Goal: Task Accomplishment & Management: Use online tool/utility

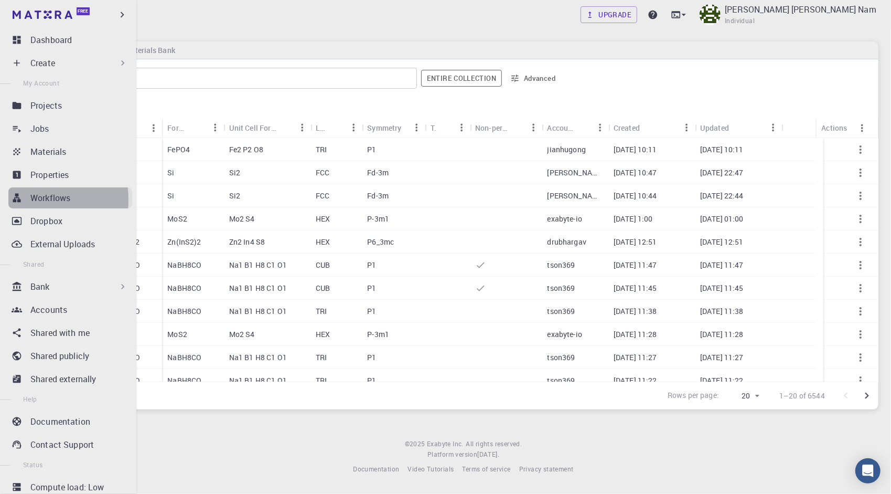
click at [21, 200] on icon at bounding box center [17, 197] width 10 height 10
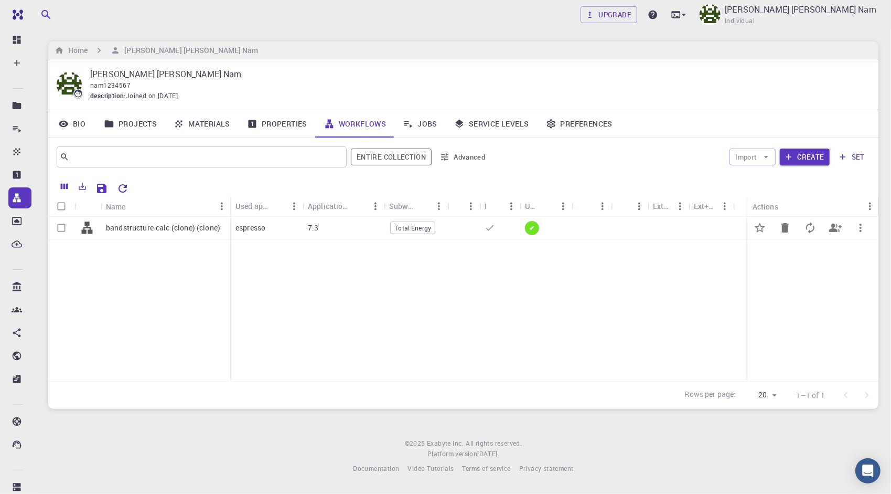
click at [303, 230] on div "7.3" at bounding box center [343, 228] width 81 height 23
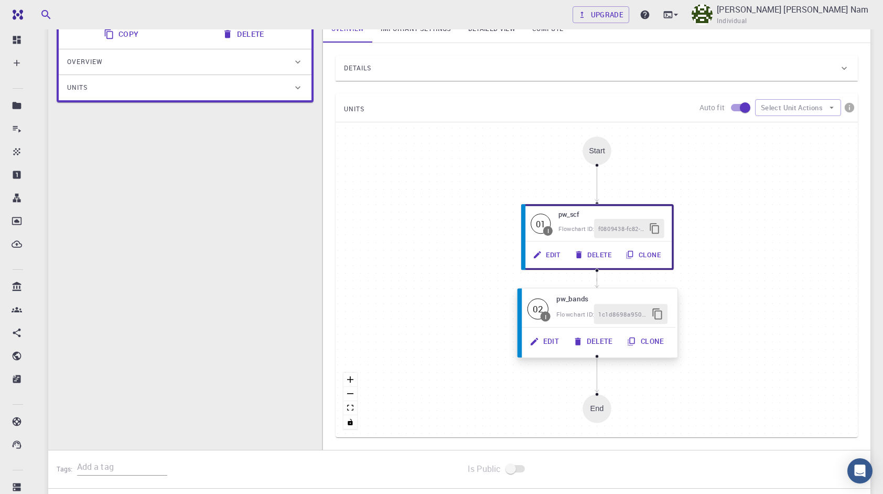
scroll to position [157, 0]
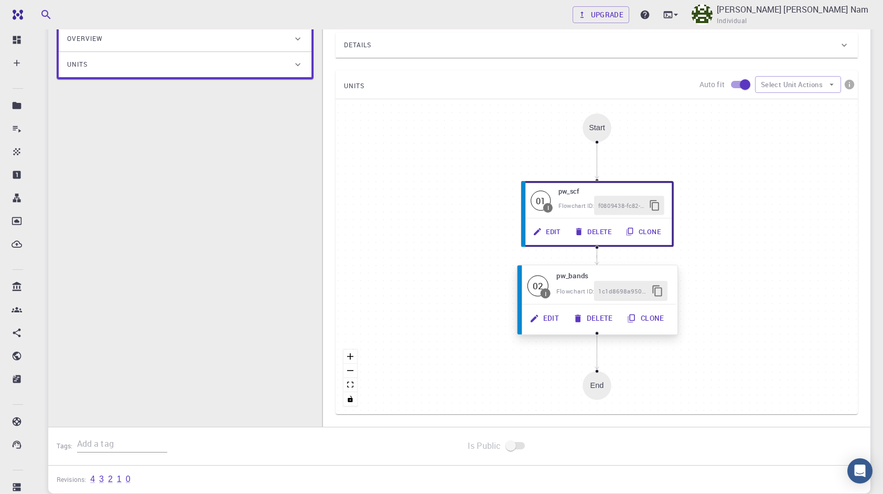
click at [557, 318] on button "Edit" at bounding box center [545, 318] width 44 height 20
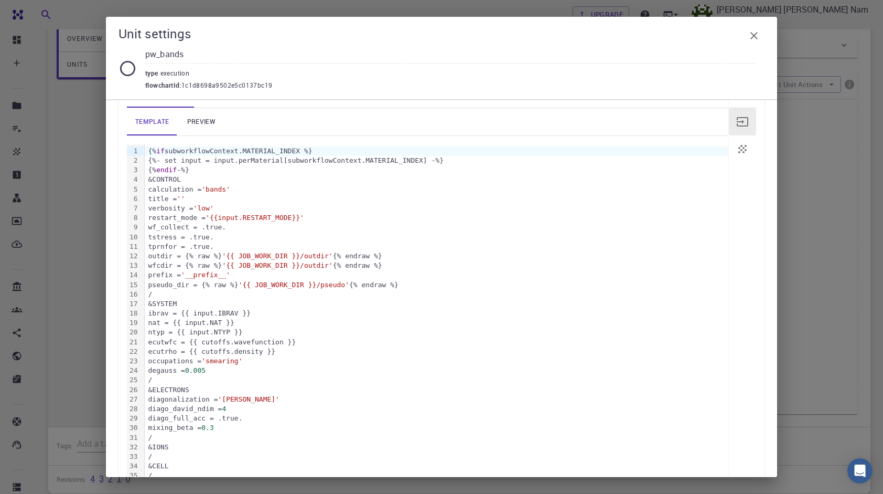
scroll to position [52, 0]
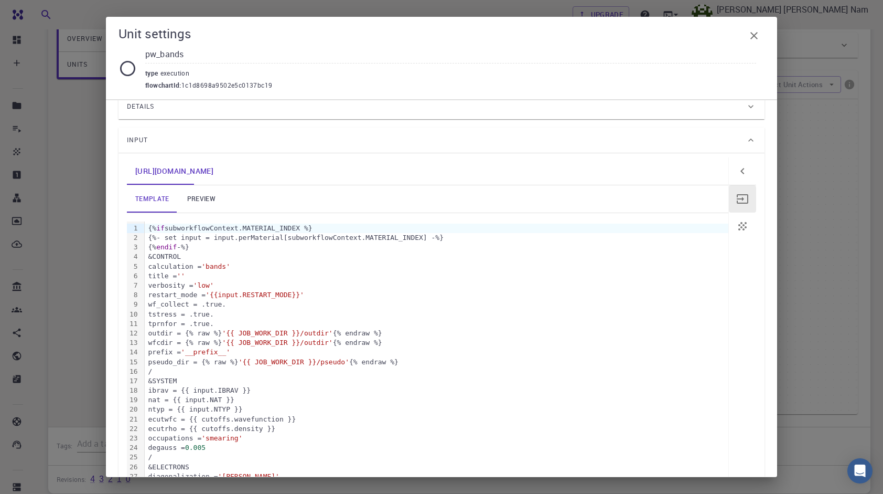
click at [208, 206] on link "preview" at bounding box center [201, 198] width 47 height 27
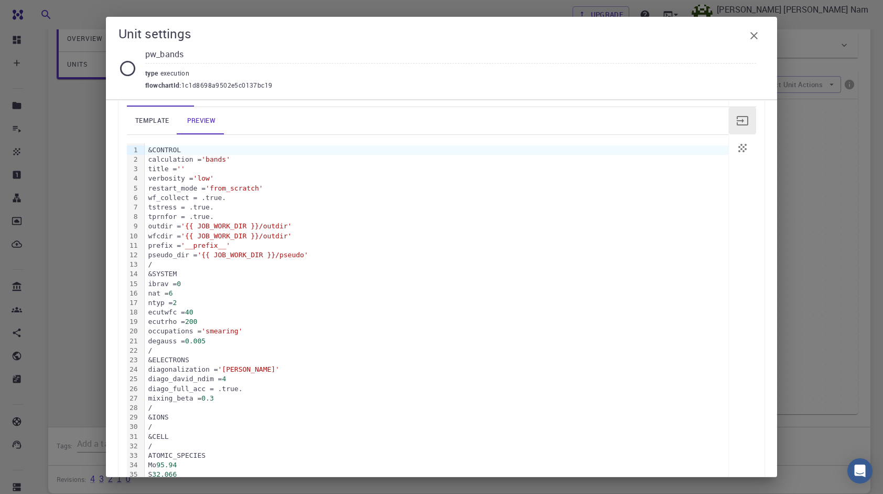
scroll to position [0, 0]
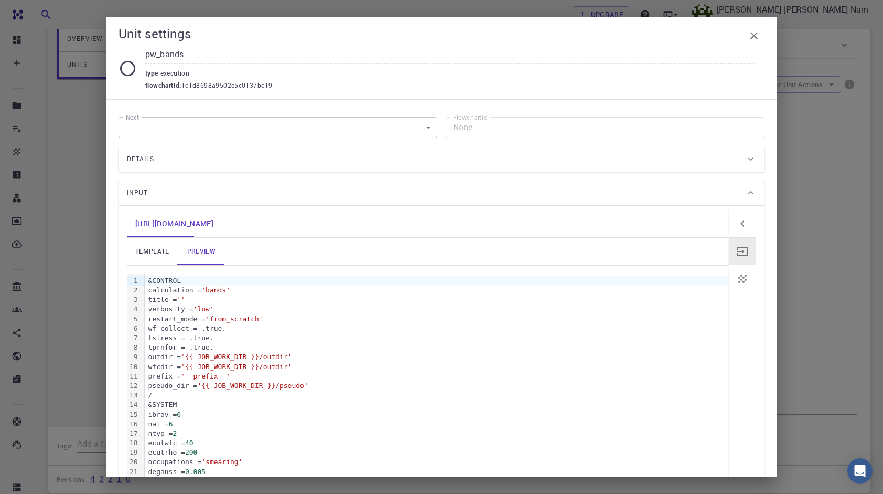
click at [247, 226] on div "[URL][DOMAIN_NAME]" at bounding box center [428, 223] width 602 height 27
click at [432, 131] on div "Next ​ Next FlowchartId None FlowchartId" at bounding box center [442, 127] width 646 height 21
click at [420, 129] on body "Free Dashboard Create New Job New Material Create Material Upload File Import f…" at bounding box center [441, 209] width 883 height 732
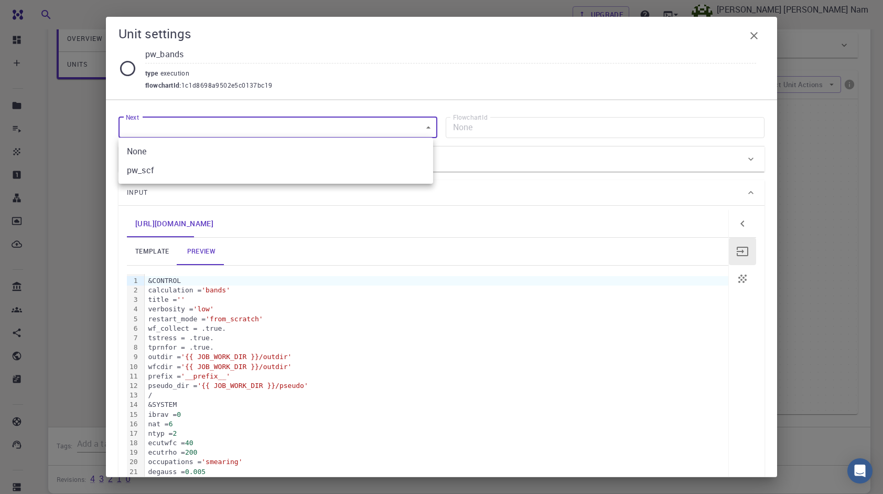
click at [242, 210] on div at bounding box center [441, 247] width 883 height 494
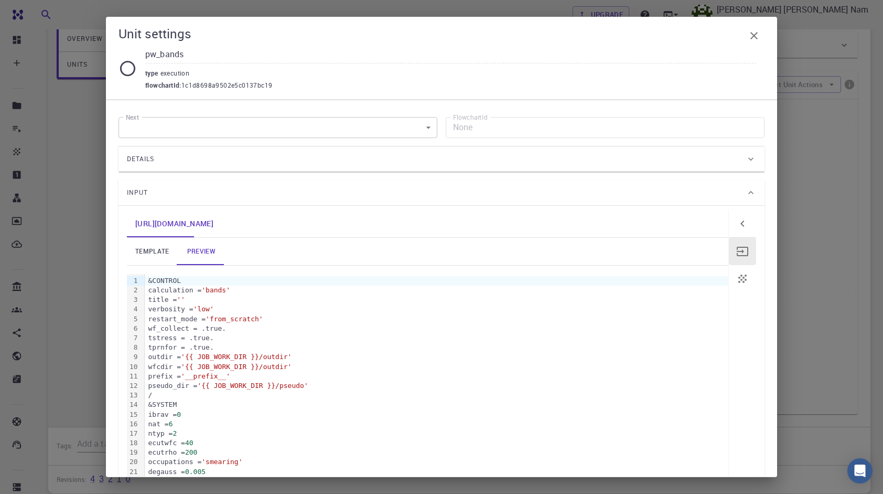
click at [229, 160] on div "Details" at bounding box center [436, 159] width 619 height 17
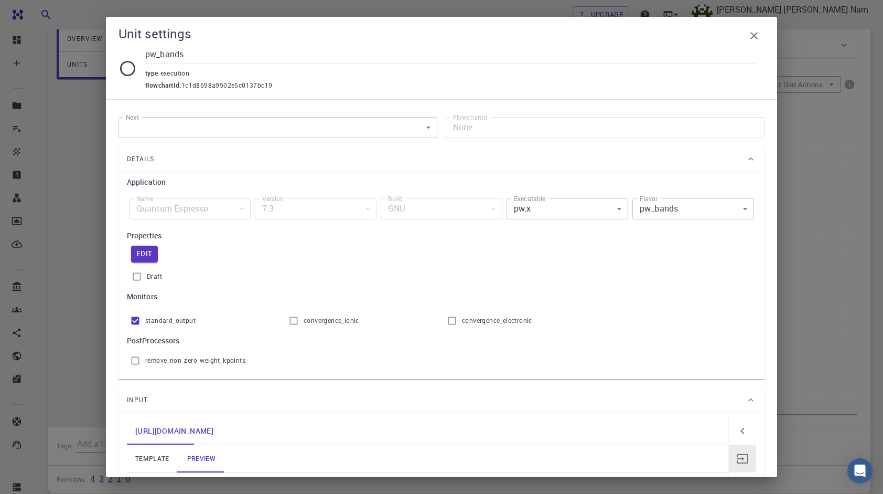
drag, startPoint x: 235, startPoint y: 148, endPoint x: 238, endPoint y: 159, distance: 11.8
click at [235, 152] on div "Details" at bounding box center [442, 158] width 646 height 25
click at [238, 159] on div "Details" at bounding box center [436, 159] width 619 height 17
click at [253, 175] on div "Application Name Quantum Espresso espresso Name Version 7.3 7.3 Version Build G…" at bounding box center [442, 275] width 646 height 207
click at [425, 126] on body "Free Dashboard Create New Job New Material Create Material Upload File Import f…" at bounding box center [441, 209] width 883 height 732
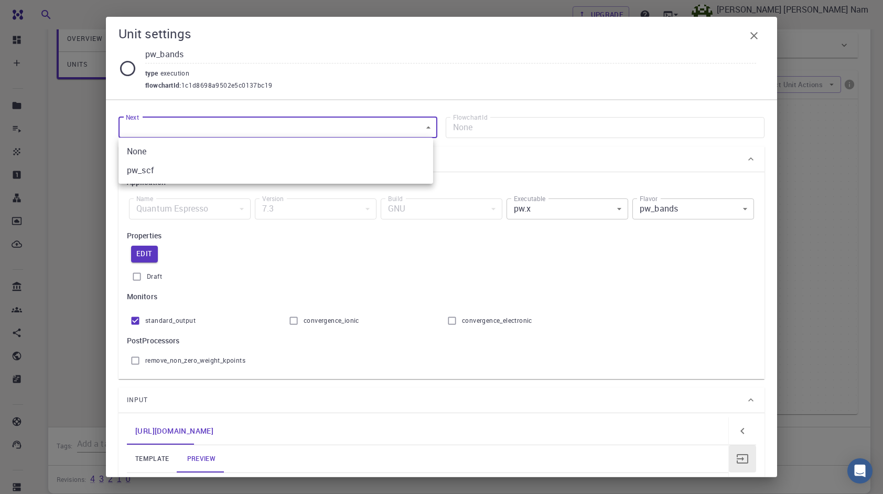
click at [425, 126] on div at bounding box center [441, 247] width 883 height 494
click at [152, 250] on button "Edit" at bounding box center [144, 253] width 27 height 17
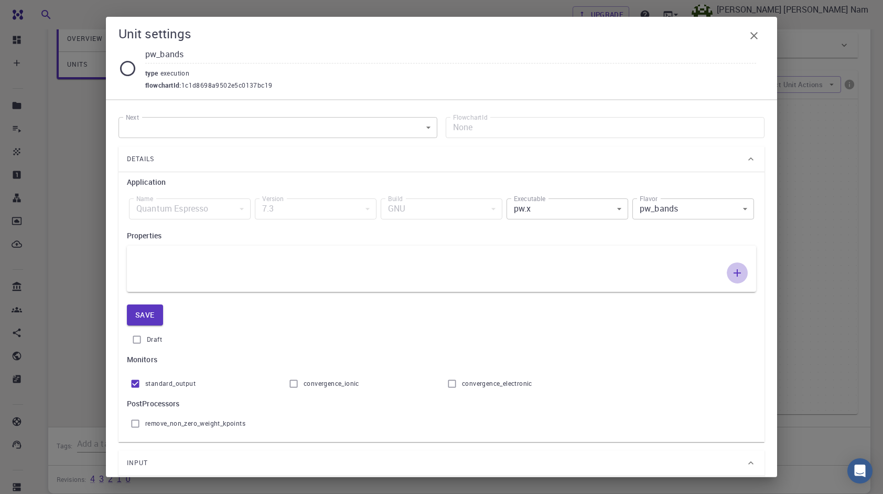
click at [736, 267] on button "button" at bounding box center [737, 272] width 21 height 21
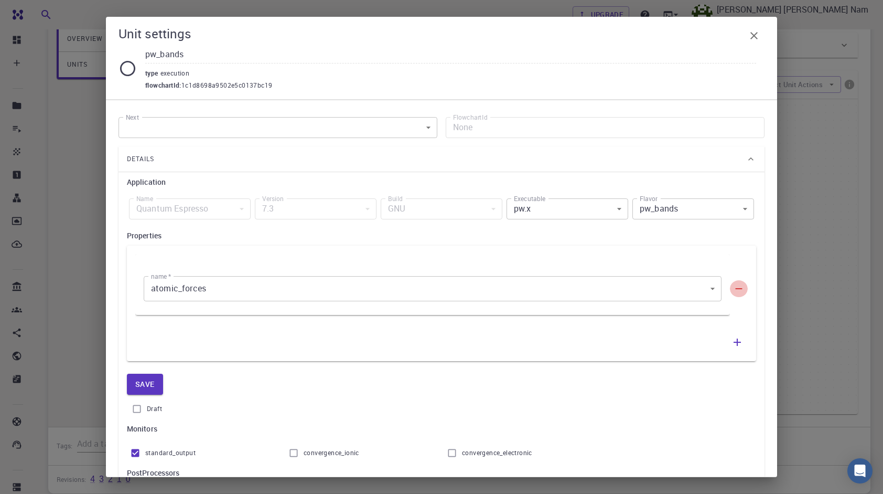
click at [733, 283] on icon "button" at bounding box center [739, 289] width 12 height 12
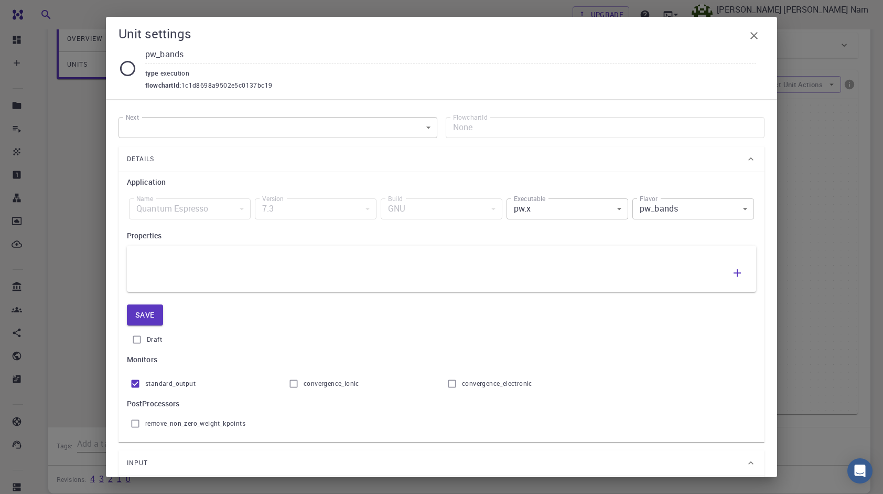
click at [193, 130] on body "Free Dashboard Create New Job New Material Create Material Upload File Import f…" at bounding box center [441, 209] width 883 height 732
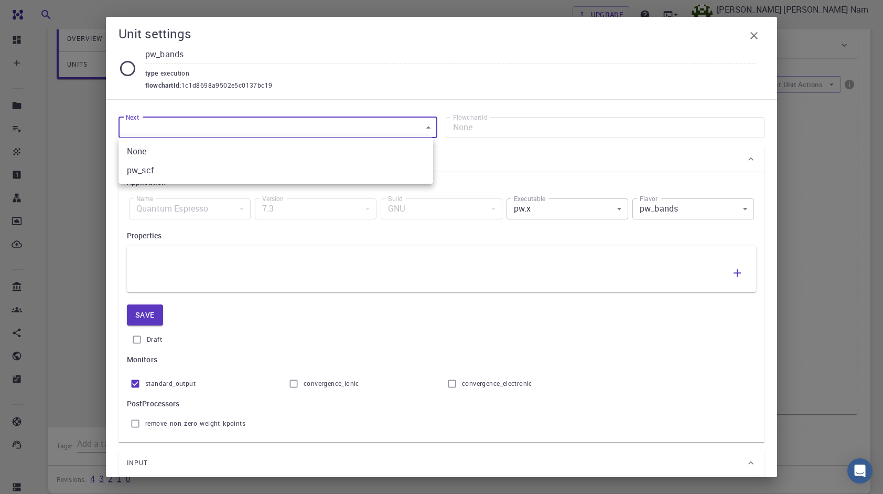
click at [187, 146] on li "None" at bounding box center [276, 151] width 315 height 19
click at [196, 122] on body "Free Dashboard Create New Job New Material Create Material Upload File Import f…" at bounding box center [441, 209] width 883 height 732
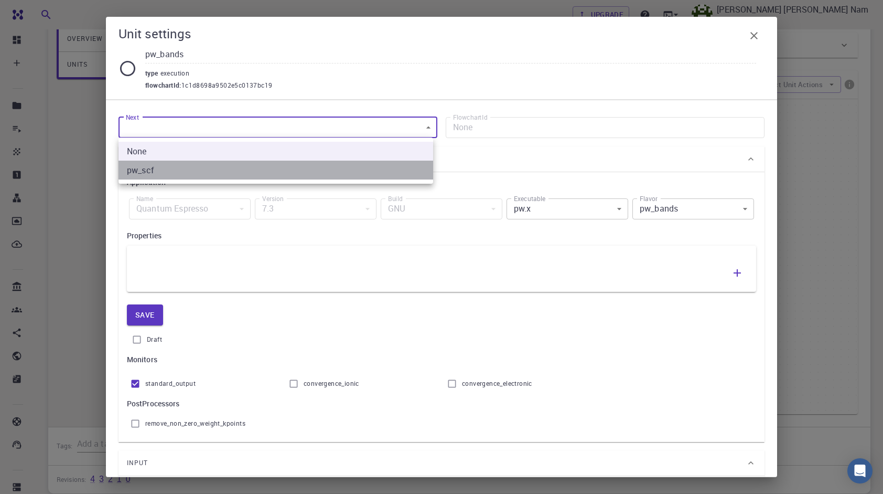
click at [167, 171] on li "pw_scf" at bounding box center [276, 169] width 315 height 19
type input "f0809438-fc82-405b-bd58-e659ba280dfd"
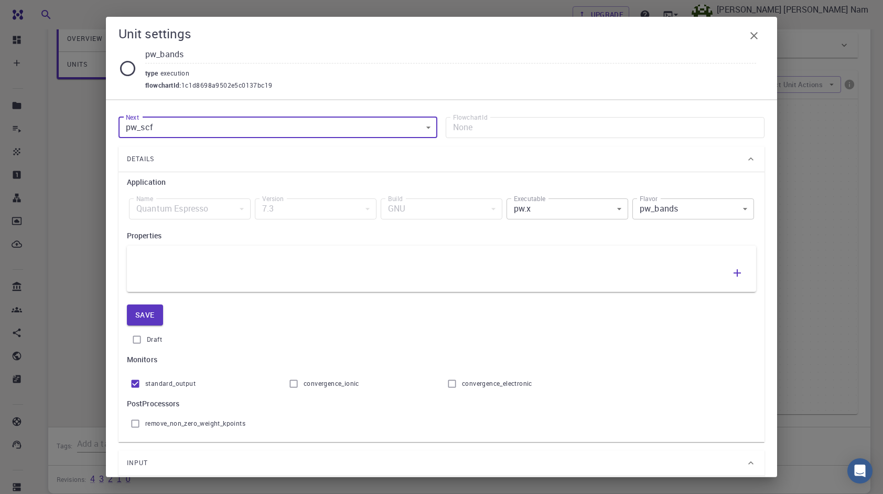
click at [196, 132] on body "Free Dashboard Create New Job New Material Create Material Upload File Import f…" at bounding box center [441, 209] width 883 height 732
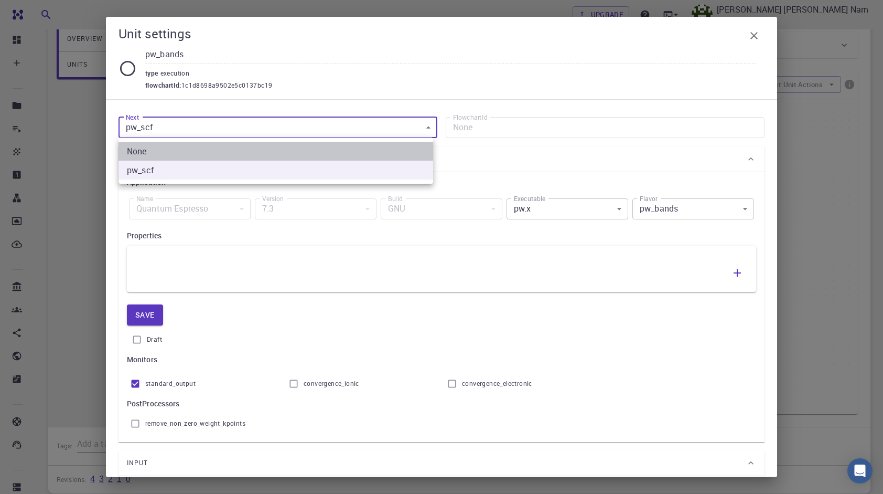
click at [180, 152] on li "None" at bounding box center [276, 151] width 315 height 19
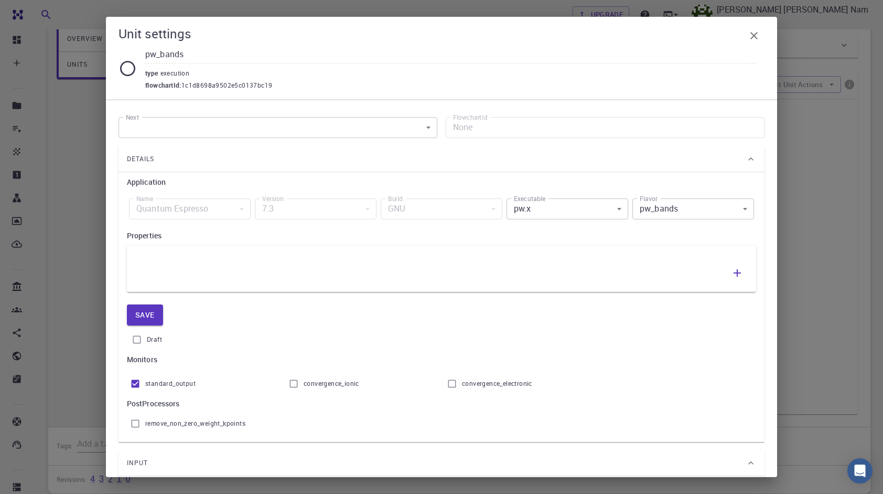
click at [661, 146] on div "Details" at bounding box center [442, 158] width 646 height 25
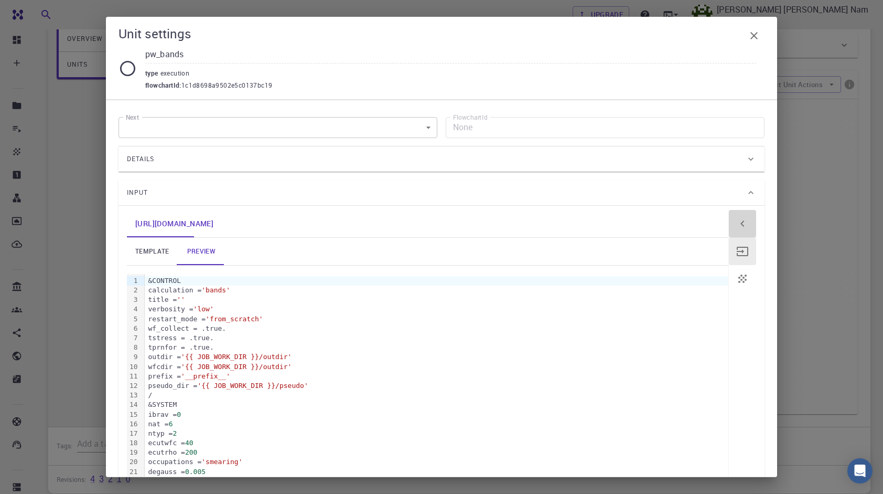
click at [736, 220] on icon "button" at bounding box center [742, 223] width 13 height 13
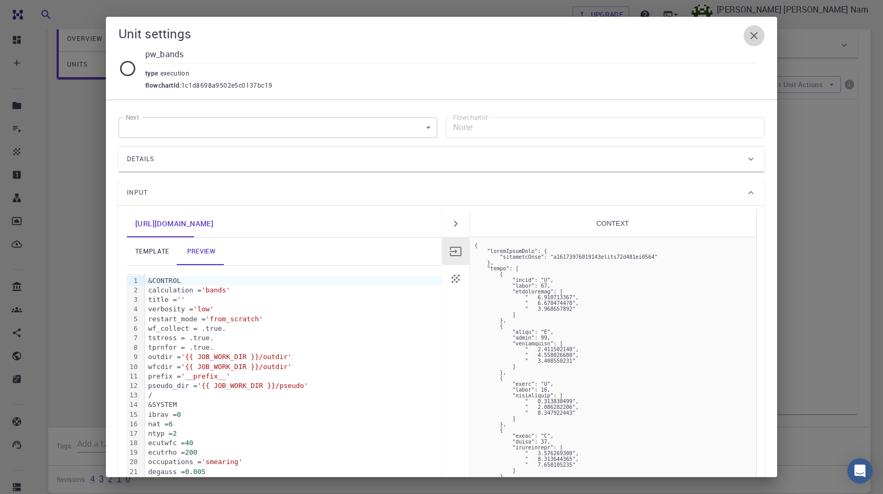
click at [753, 37] on icon "button" at bounding box center [754, 35] width 7 height 7
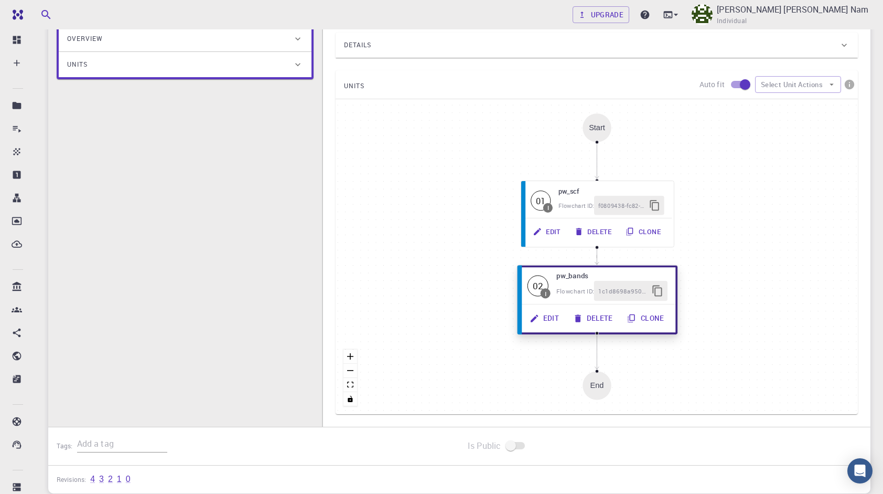
click at [552, 316] on button "Edit" at bounding box center [545, 318] width 44 height 20
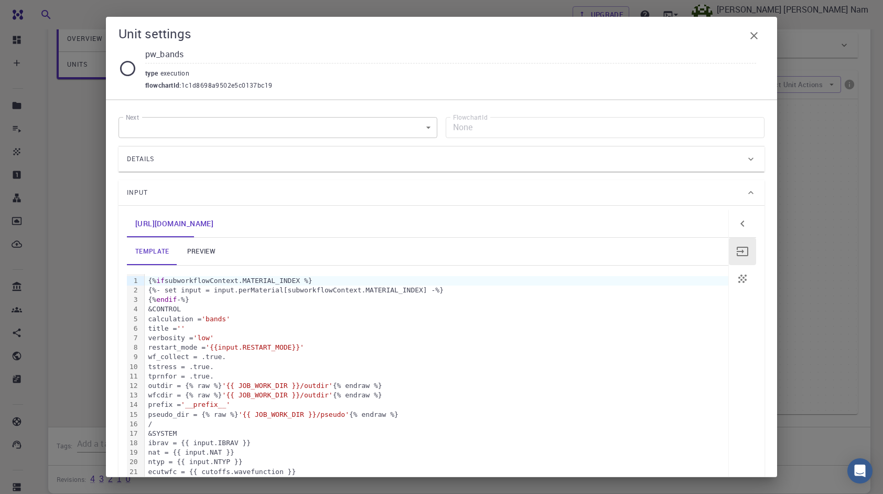
click at [391, 123] on body "Free Dashboard Create New Job New Material Create Material Upload File Import f…" at bounding box center [441, 209] width 883 height 732
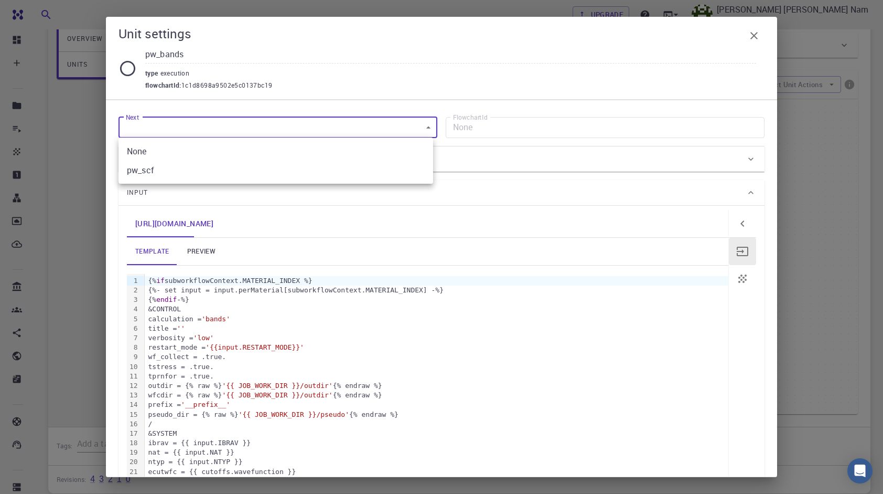
drag, startPoint x: 392, startPoint y: 126, endPoint x: 690, endPoint y: 48, distance: 308.4
click at [403, 124] on div at bounding box center [441, 247] width 883 height 494
click at [751, 29] on button "button" at bounding box center [754, 35] width 21 height 21
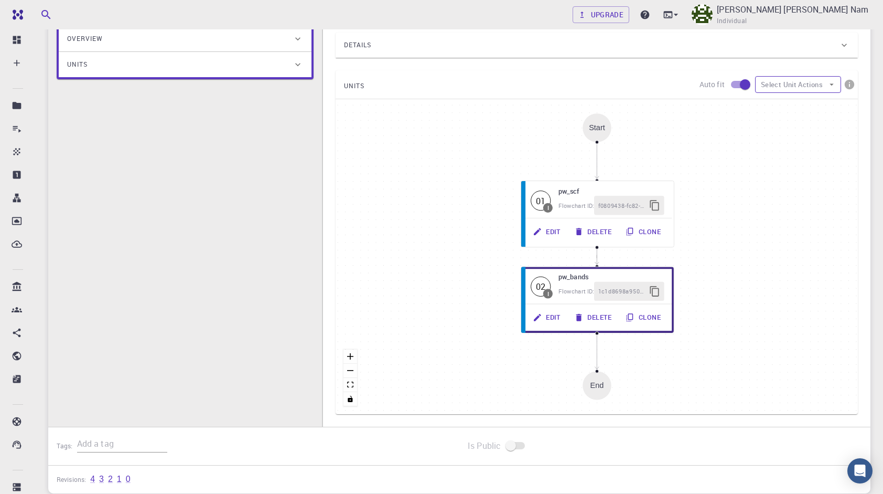
click at [778, 85] on button "Select Unit Actions" at bounding box center [798, 84] width 86 height 17
click at [771, 104] on icon at bounding box center [769, 105] width 10 height 10
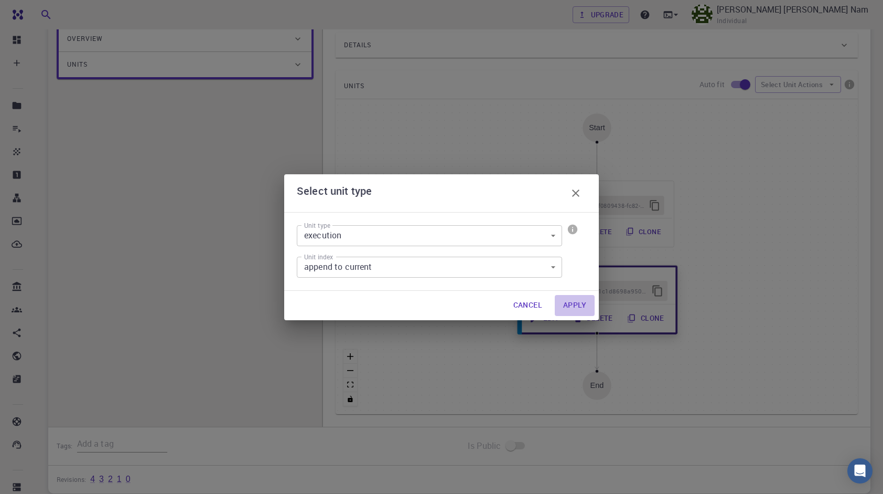
drag, startPoint x: 587, startPoint y: 303, endPoint x: 579, endPoint y: 307, distance: 9.2
click at [588, 303] on button "Apply" at bounding box center [575, 305] width 40 height 21
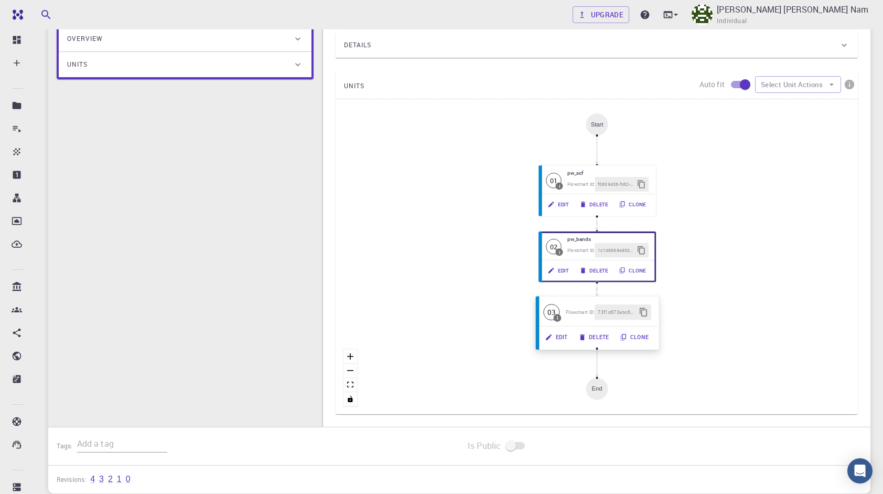
click at [558, 337] on button "Edit" at bounding box center [557, 336] width 34 height 15
click at [561, 335] on button "Edit" at bounding box center [557, 337] width 34 height 15
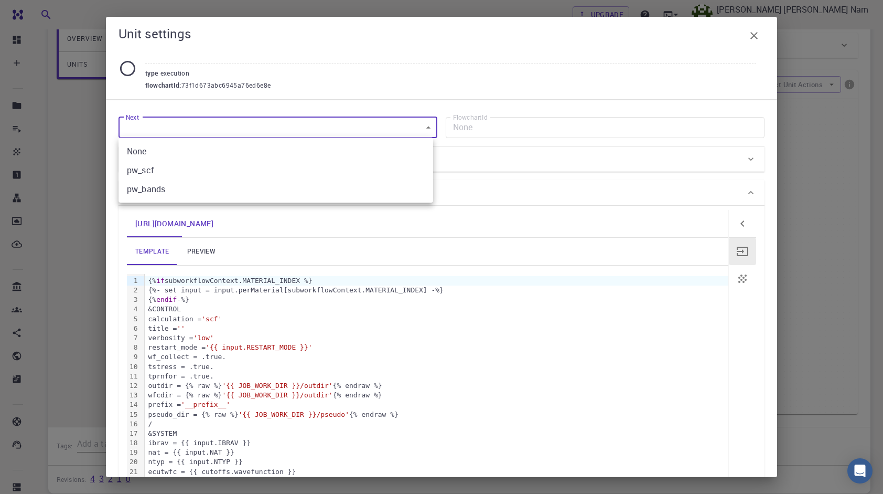
click at [228, 126] on body "Free Dashboard Create New Job New Material Create Material Upload File Import f…" at bounding box center [441, 209] width 883 height 732
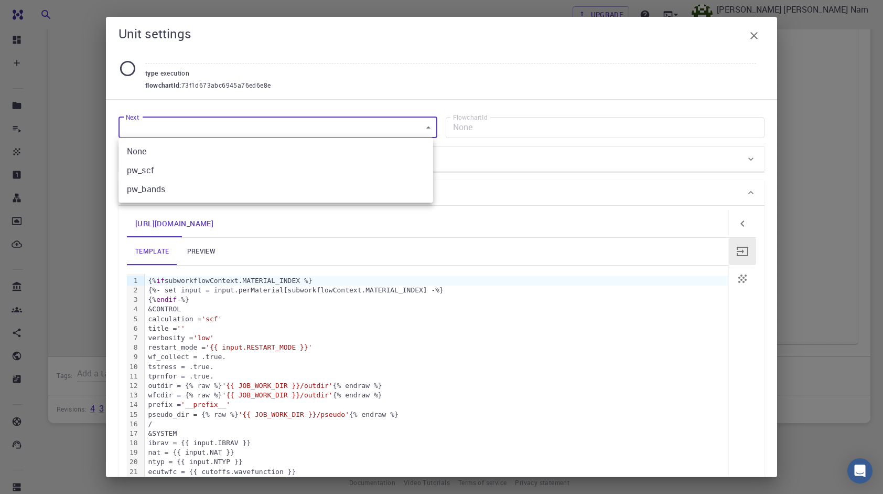
scroll to position [238, 0]
drag, startPoint x: 182, startPoint y: 192, endPoint x: 460, endPoint y: 131, distance: 284.6
click at [183, 192] on li "pw_bands" at bounding box center [276, 188] width 315 height 19
type input "1c1d8698a9502e5c0137bc19"
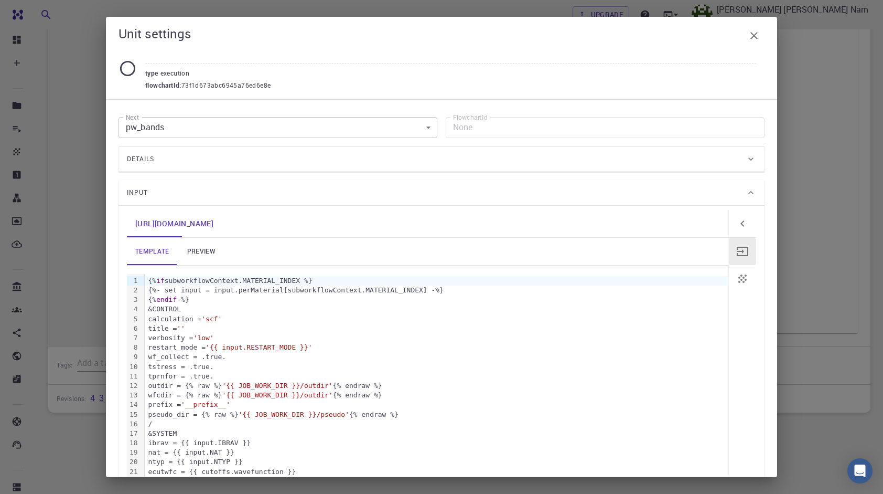
drag, startPoint x: 494, startPoint y: 124, endPoint x: 432, endPoint y: 153, distance: 67.8
click at [432, 152] on div "Details" at bounding box center [436, 159] width 619 height 17
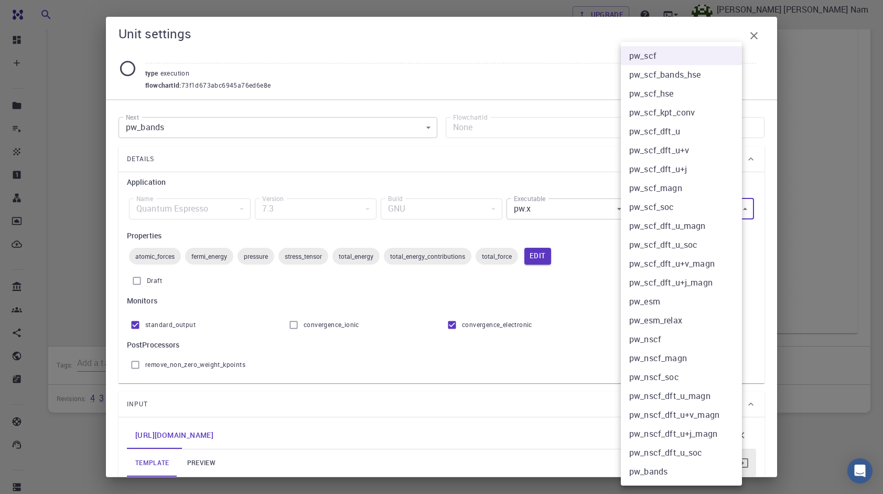
click at [682, 213] on body "Free Dashboard Create New Job New Material Create Material Upload File Import f…" at bounding box center [441, 128] width 883 height 732
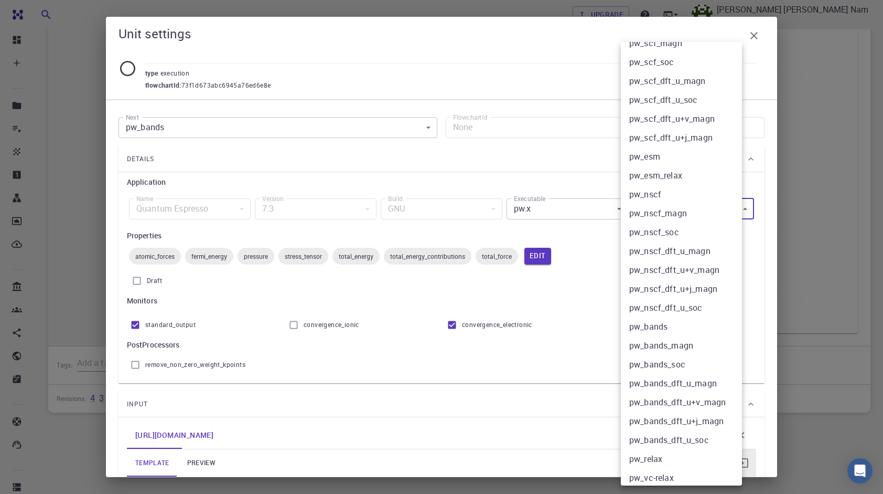
scroll to position [169, 0]
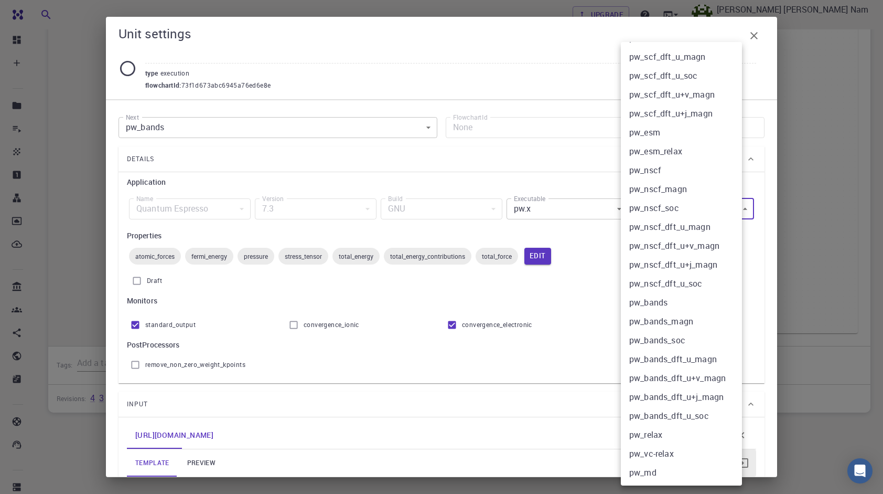
click at [554, 204] on div at bounding box center [441, 247] width 883 height 494
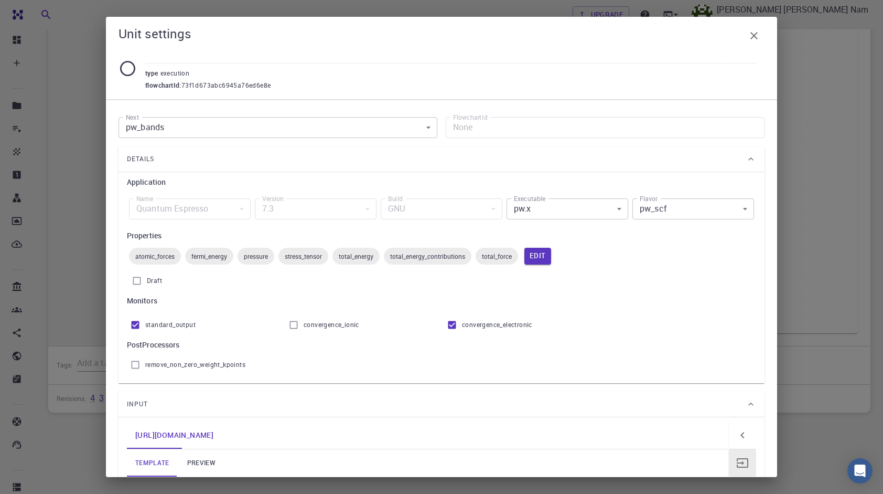
click at [554, 204] on div at bounding box center [441, 247] width 883 height 494
click at [554, 204] on body "Free Dashboard Create New Job New Material Create Material Upload File Import f…" at bounding box center [441, 128] width 883 height 732
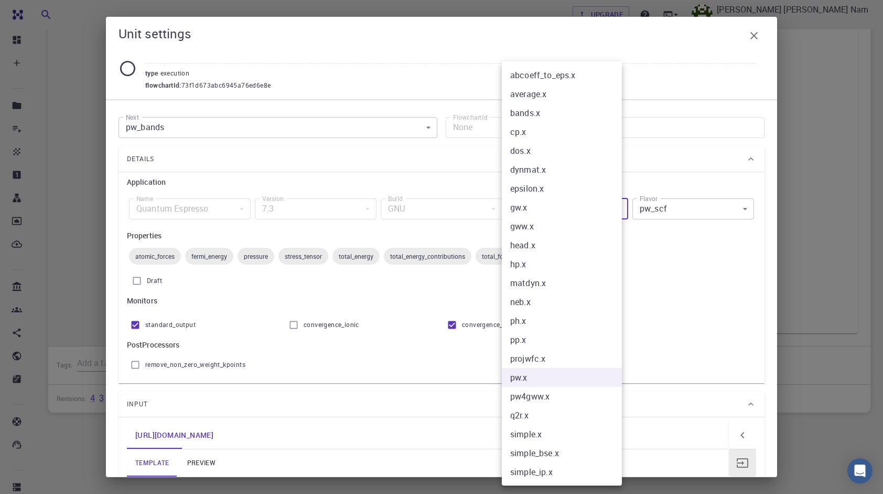
click at [551, 117] on li "bands.x" at bounding box center [562, 112] width 120 height 19
type input "1c1d8698a9502e5c0137bc19"
type input "bands.x"
type input "bands"
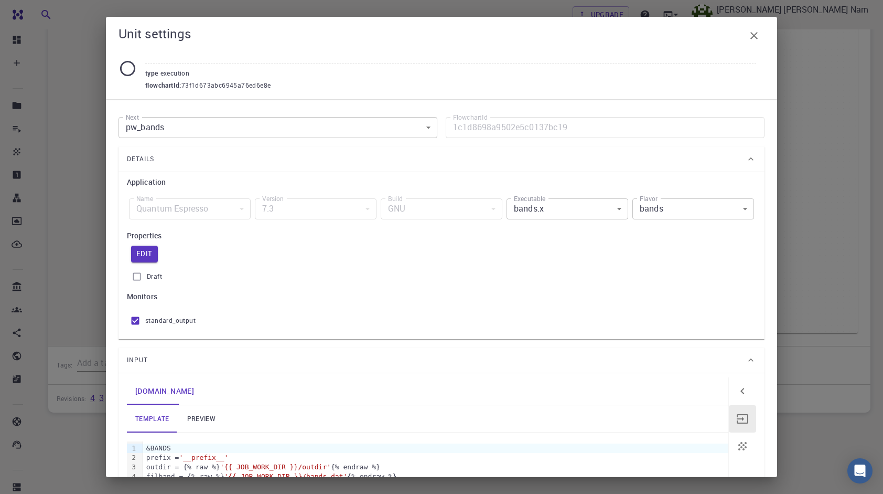
click at [659, 202] on body "Free Dashboard Create New Job New Material Create Material Upload File Import f…" at bounding box center [441, 128] width 883 height 732
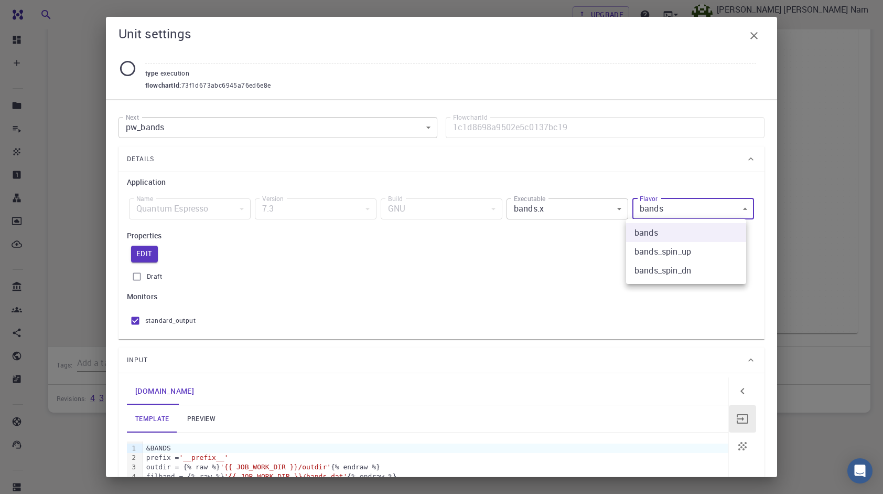
click at [659, 202] on div at bounding box center [441, 247] width 883 height 494
click at [471, 274] on label "Draft" at bounding box center [441, 276] width 629 height 20
click at [147, 274] on input "Draft" at bounding box center [137, 276] width 20 height 20
checkbox input "true"
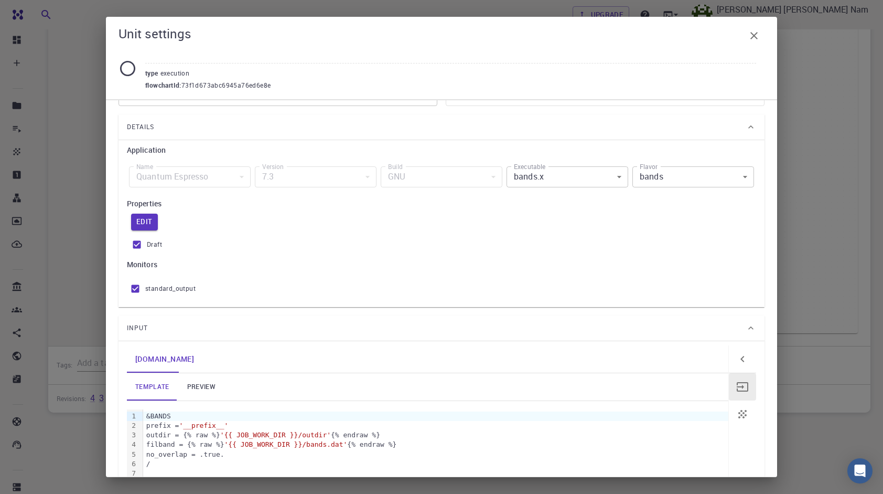
scroll to position [106, 0]
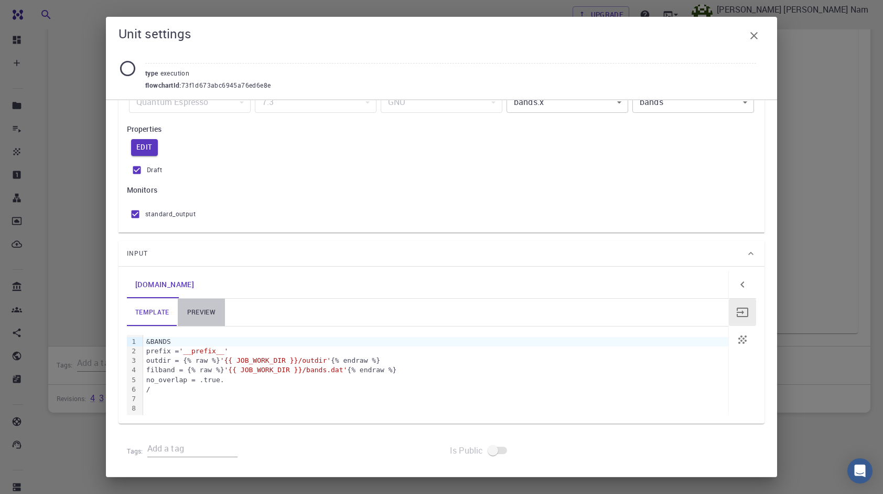
click at [195, 308] on link "preview" at bounding box center [201, 311] width 47 height 27
